Goal: Check status: Check status

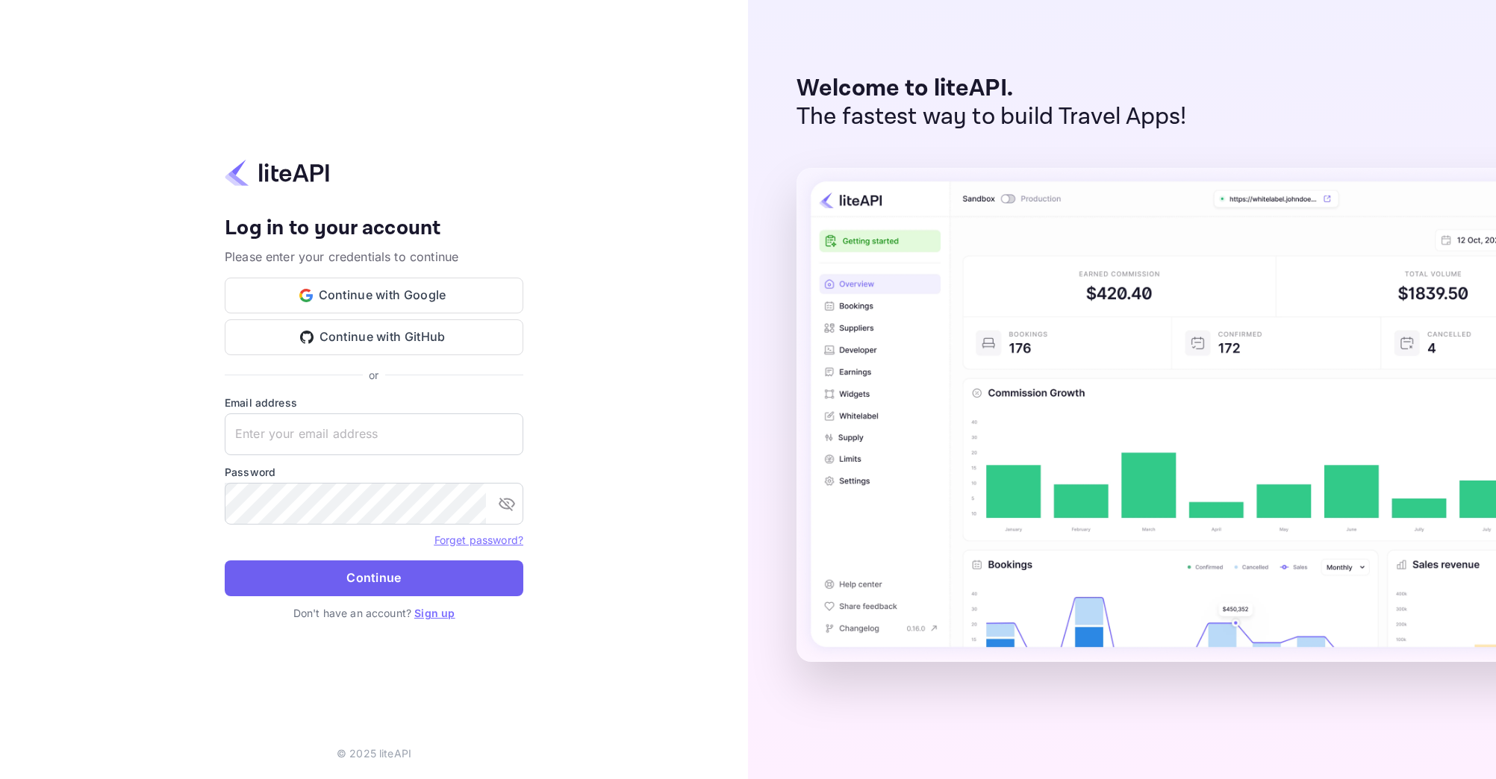
type input "[EMAIL_ADDRESS][DOMAIN_NAME]"
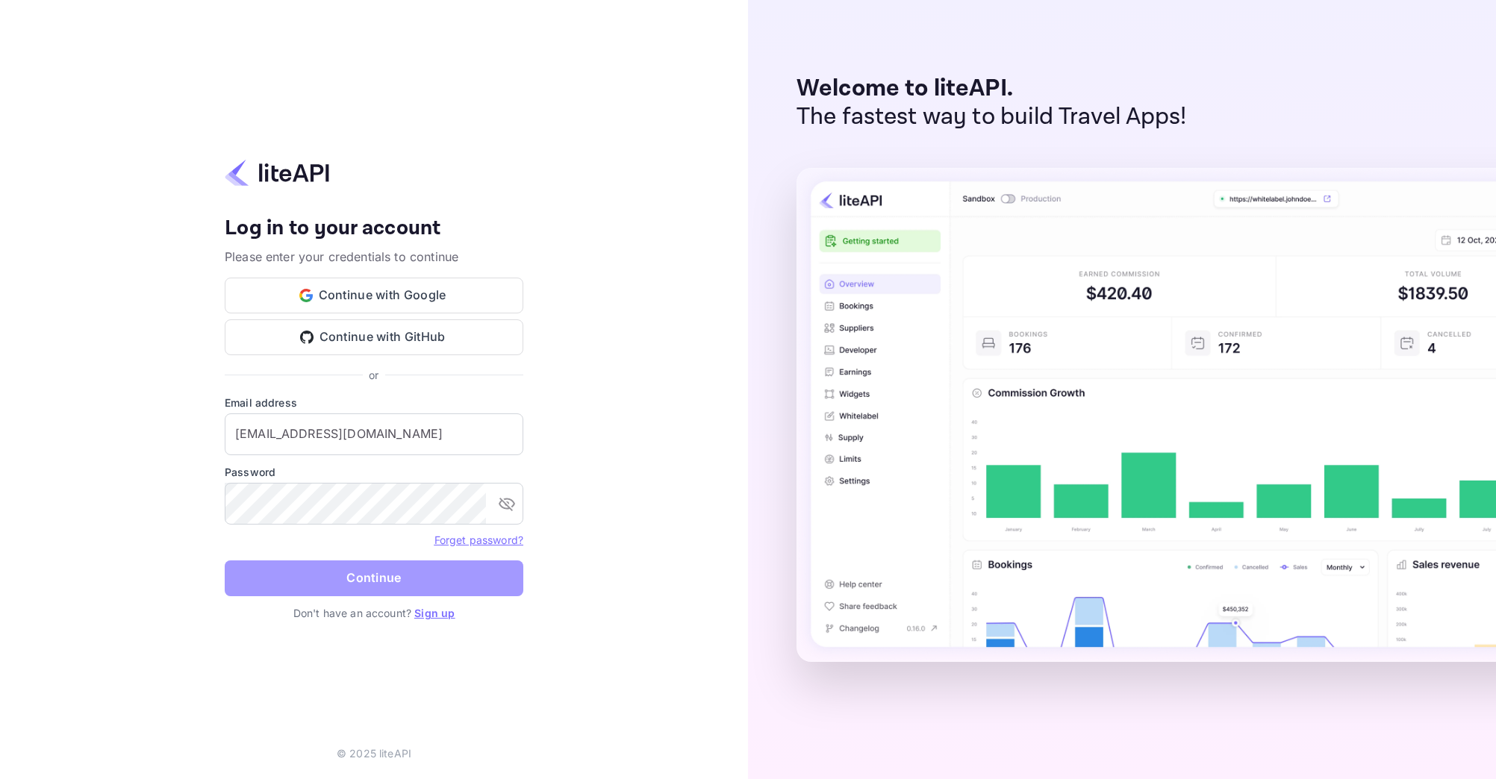
click at [376, 583] on button "Continue" at bounding box center [374, 579] width 299 height 36
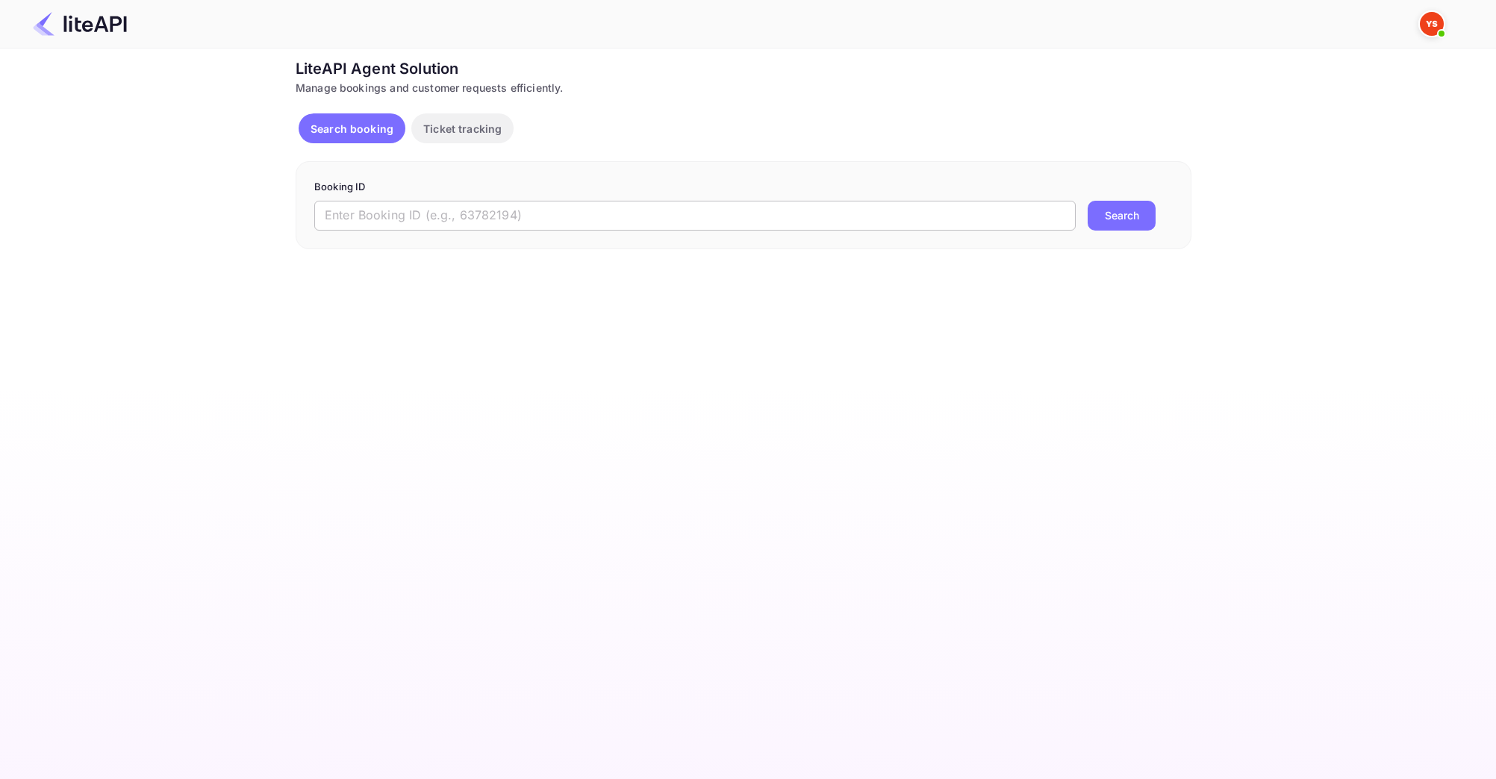
click at [414, 227] on input "text" at bounding box center [694, 216] width 761 height 30
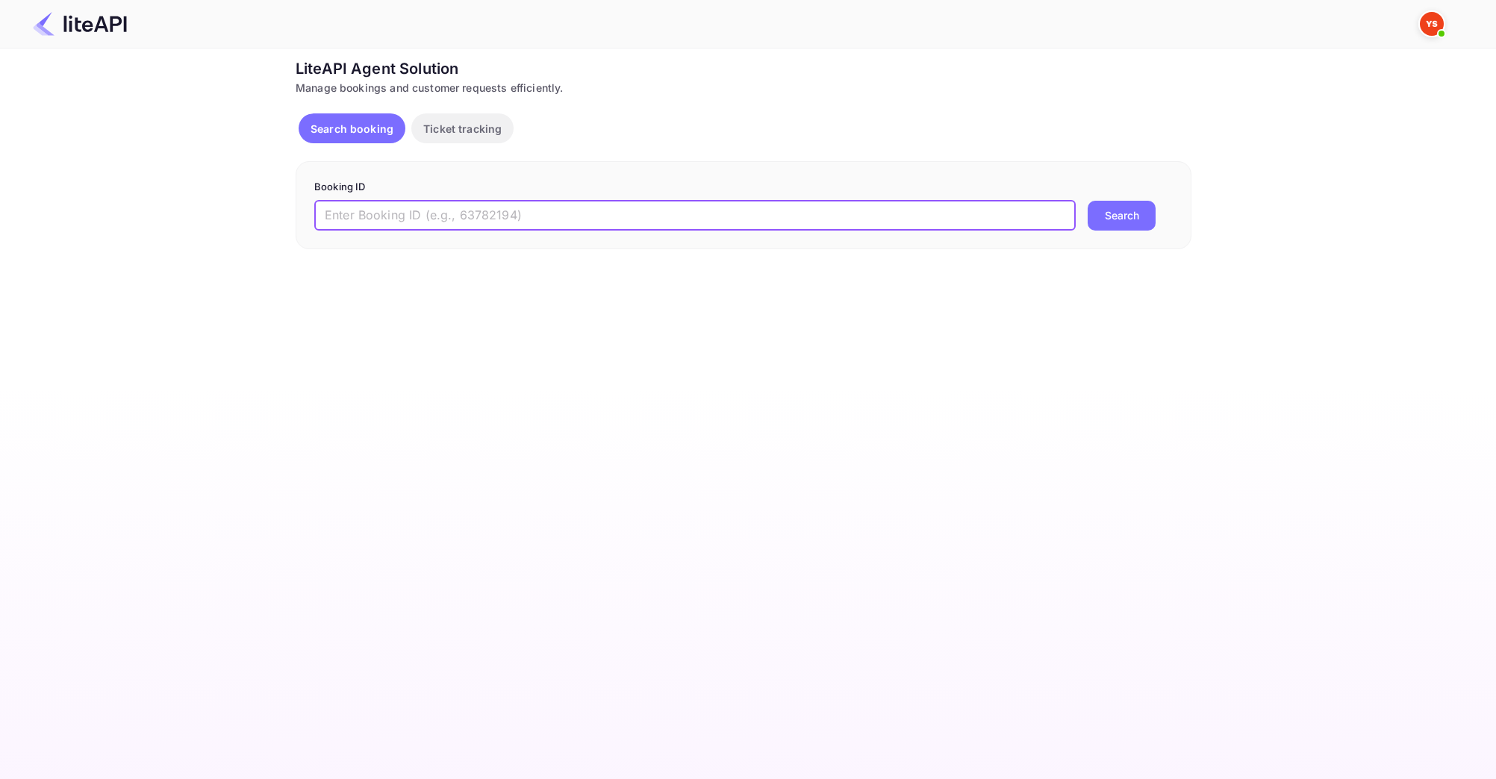
paste input "8882602"
type input "8882602"
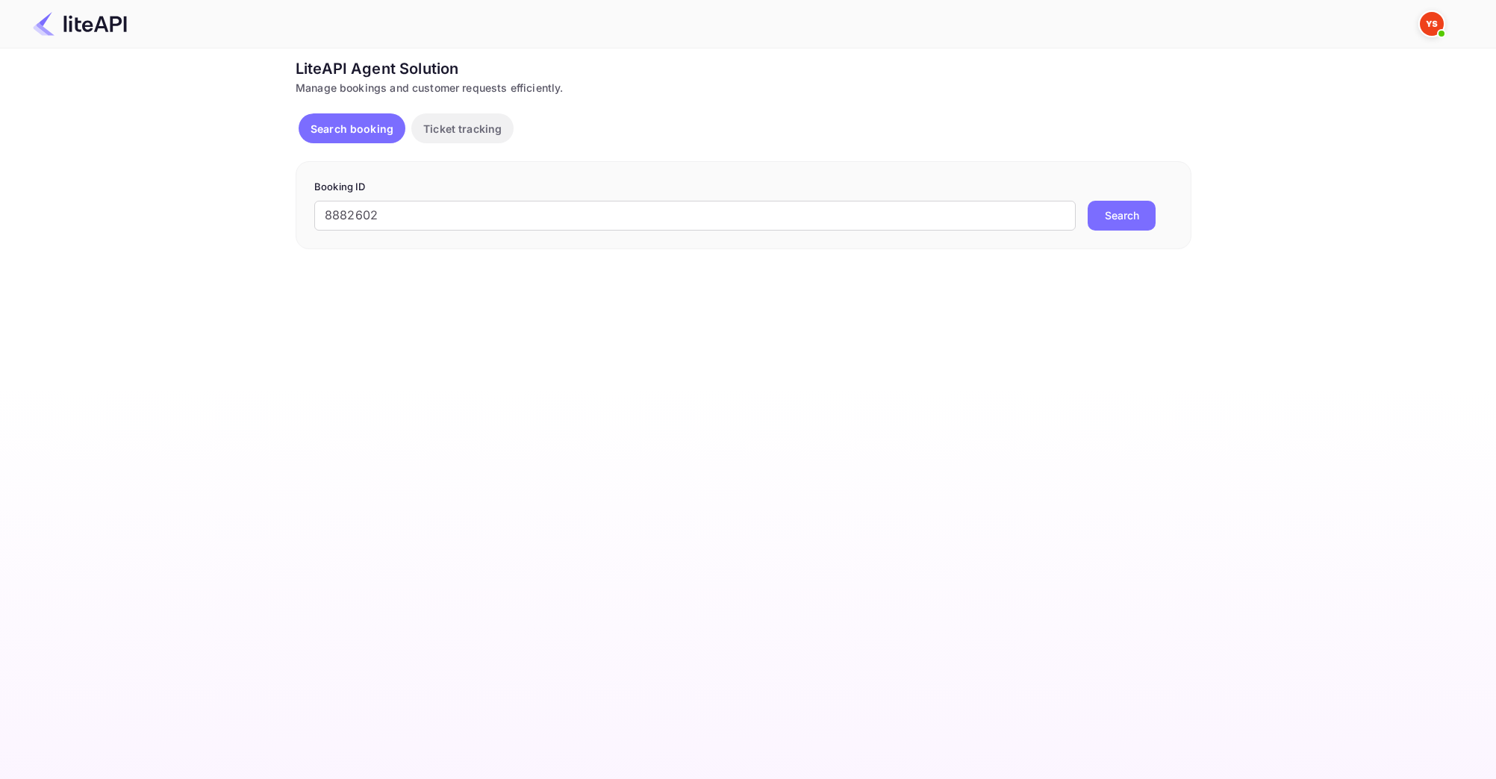
click at [1118, 207] on button "Search" at bounding box center [1122, 216] width 68 height 30
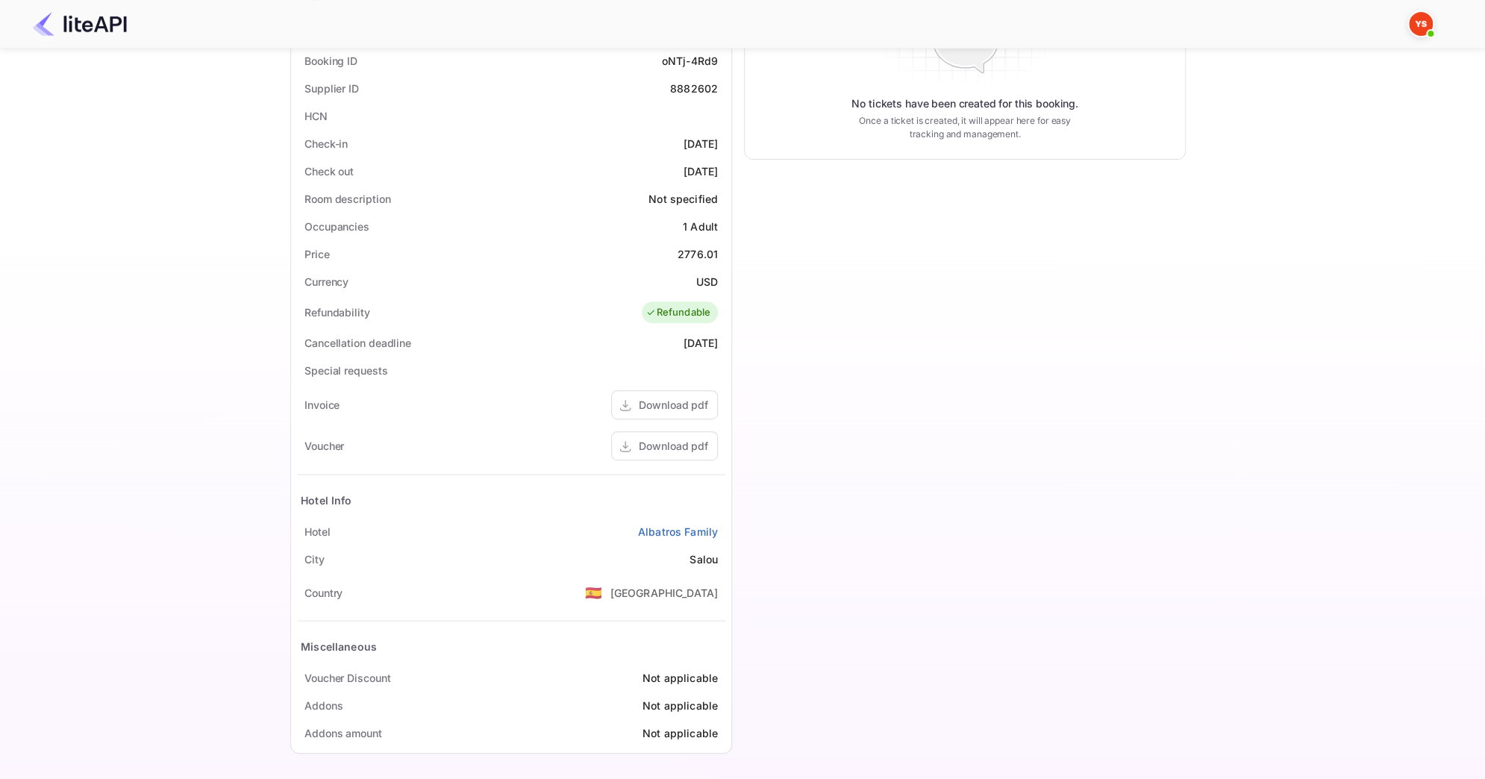
scroll to position [305, 0]
click at [683, 529] on link "Albatros Family" at bounding box center [678, 530] width 80 height 16
click at [699, 531] on link "Albatros Family" at bounding box center [678, 530] width 80 height 16
click at [652, 440] on div "Download pdf" at bounding box center [673, 445] width 69 height 16
